Goal: Check status: Check status

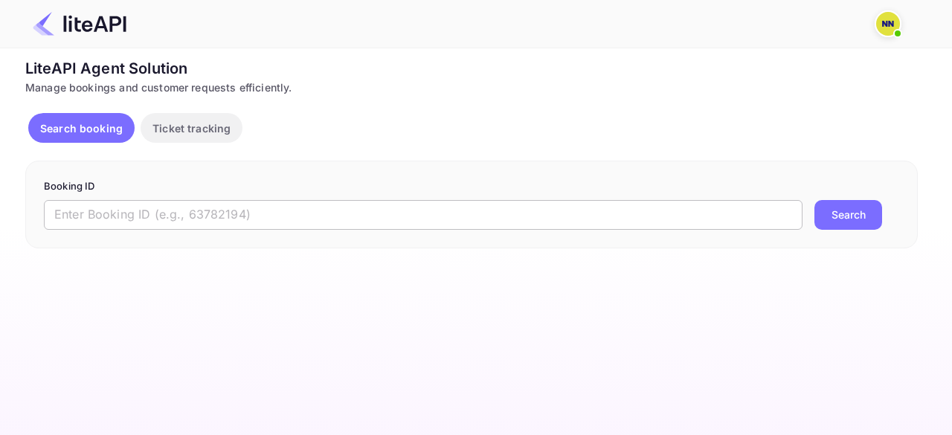
click at [196, 214] on input "text" at bounding box center [423, 215] width 759 height 30
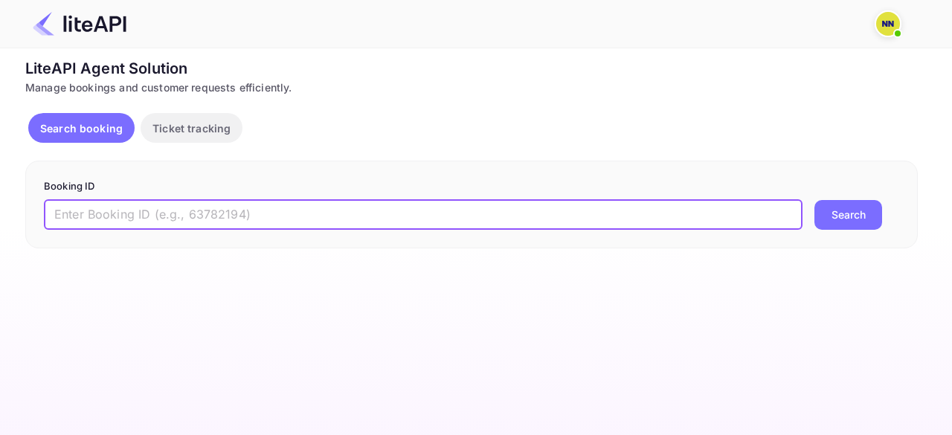
paste input "8724080"
type input "8724080"
click at [823, 216] on button "Search" at bounding box center [849, 215] width 68 height 30
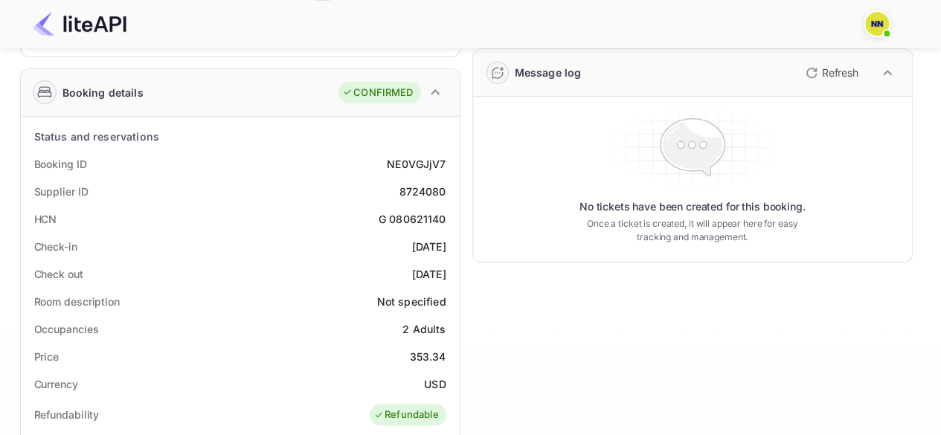
scroll to position [198, 0]
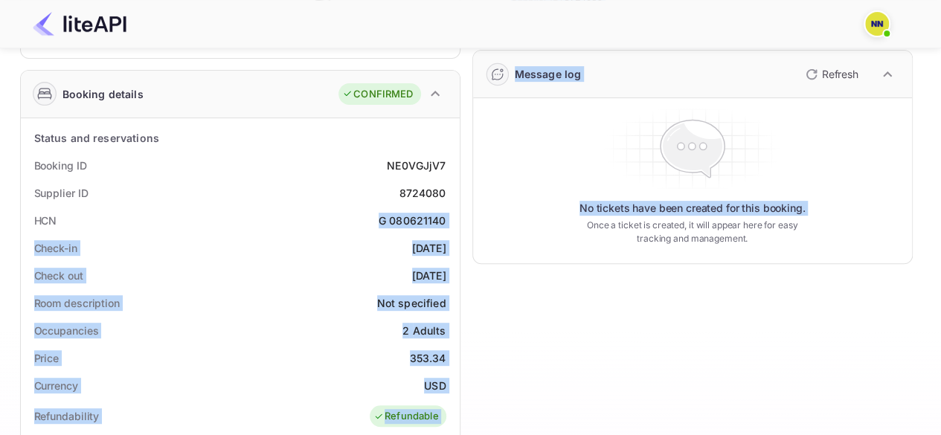
copy div "G 080621140 Check-in [DATE] Check out [DATE] Room description Not specified Occ…"
drag, startPoint x: 377, startPoint y: 218, endPoint x: 461, endPoint y: 218, distance: 83.3
click at [461, 218] on div "Guest information Full name [PERSON_NAME] Nationality 🇰🇪 [DEMOGRAPHIC_DATA] Ema…" at bounding box center [460, 379] width 905 height 975
click at [432, 214] on div "G 080621140" at bounding box center [413, 221] width 68 height 16
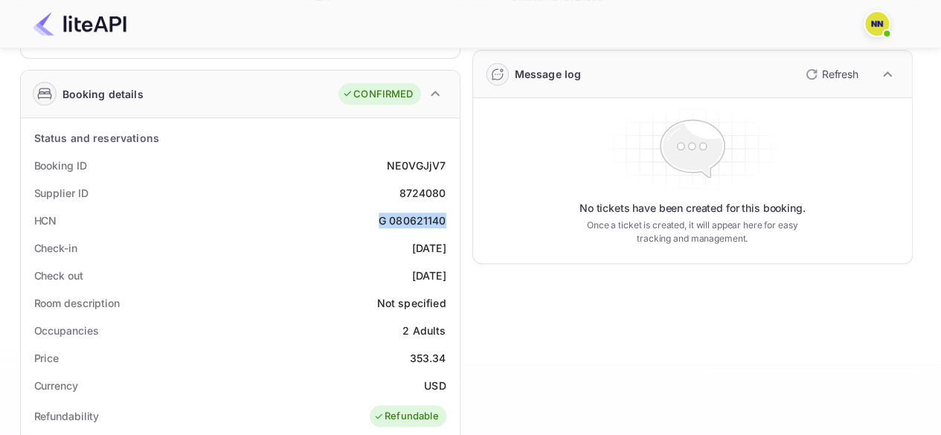
copy div "G 080621140"
drag, startPoint x: 379, startPoint y: 218, endPoint x: 444, endPoint y: 218, distance: 65.5
click at [444, 218] on div "G 080621140" at bounding box center [413, 221] width 68 height 16
copy div "G 080621140"
